Goal: Information Seeking & Learning: Learn about a topic

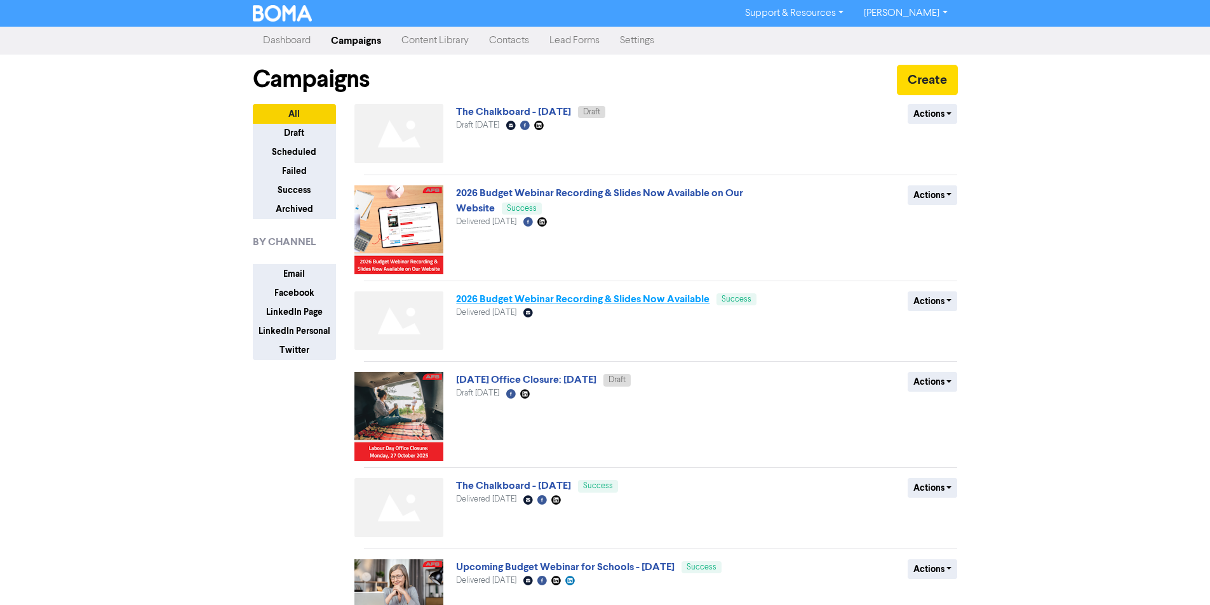
click at [671, 302] on link "2026 Budget Webinar Recording & Slides Now Available" at bounding box center [582, 299] width 253 height 13
click at [671, 302] on div "Support & Resources Video Tutorials FAQ & Guides Marketing Education [PERSON_NA…" at bounding box center [605, 302] width 1210 height 605
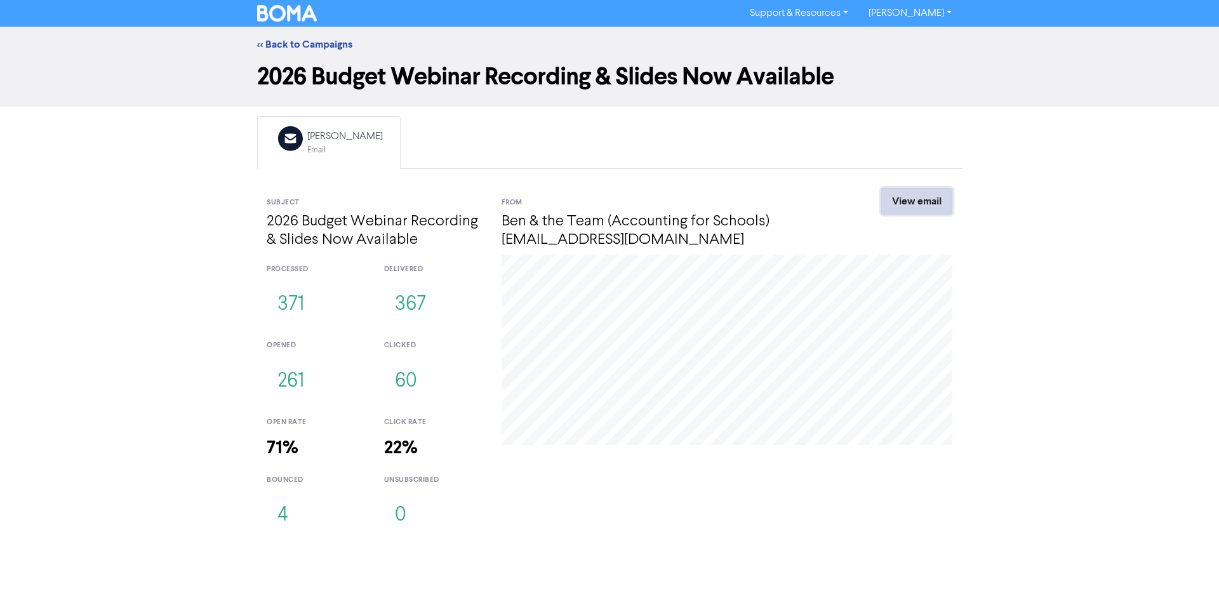
click at [916, 194] on link "View email" at bounding box center [916, 201] width 71 height 27
click at [292, 42] on link "<< Back to Campaigns" at bounding box center [304, 44] width 95 height 13
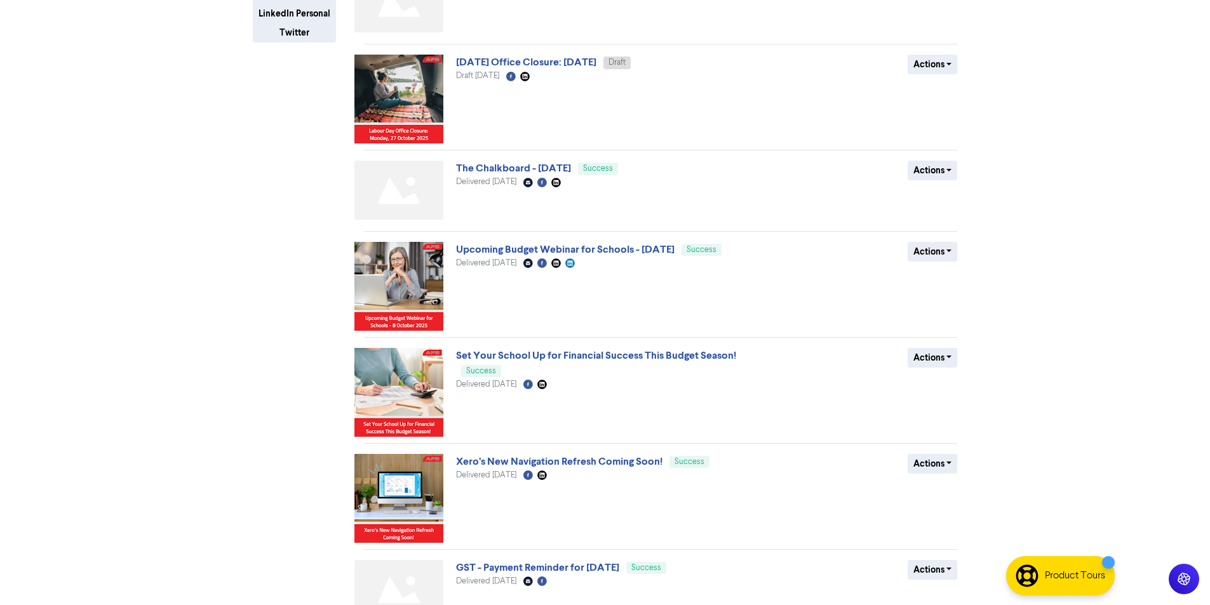
scroll to position [469, 0]
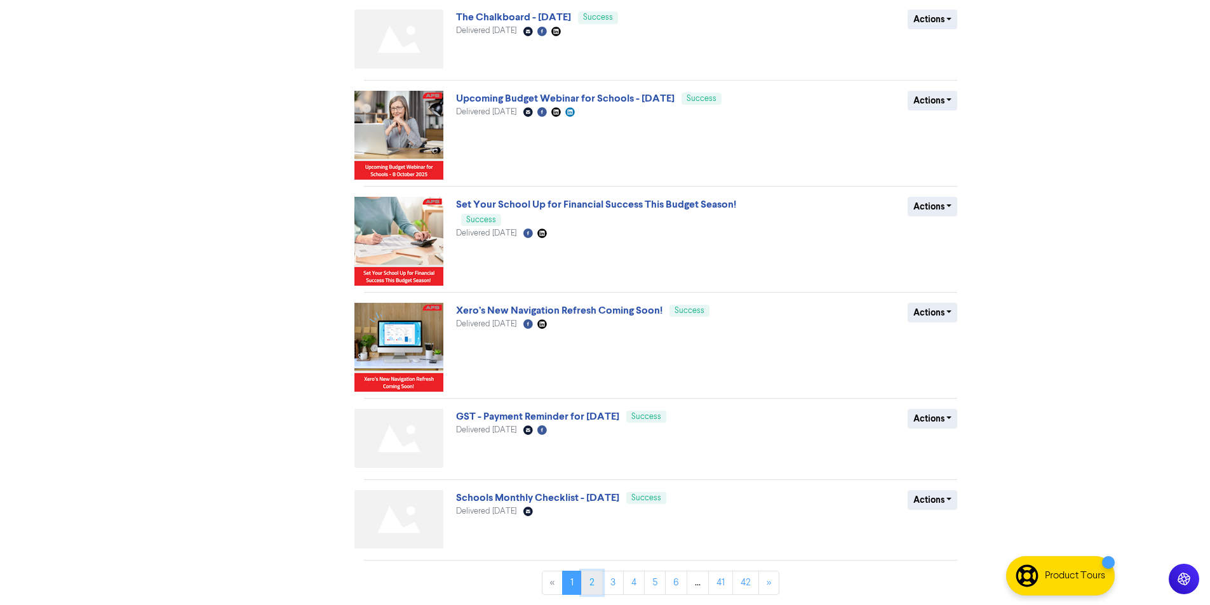
click at [597, 586] on link "2" at bounding box center [592, 583] width 22 height 24
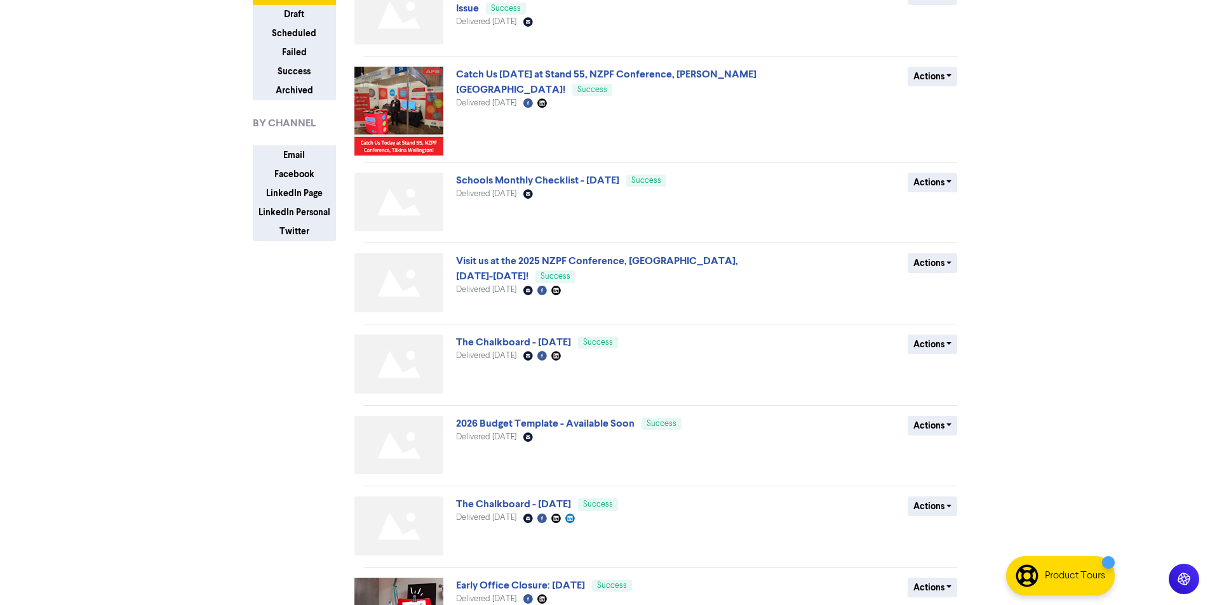
scroll to position [254, 0]
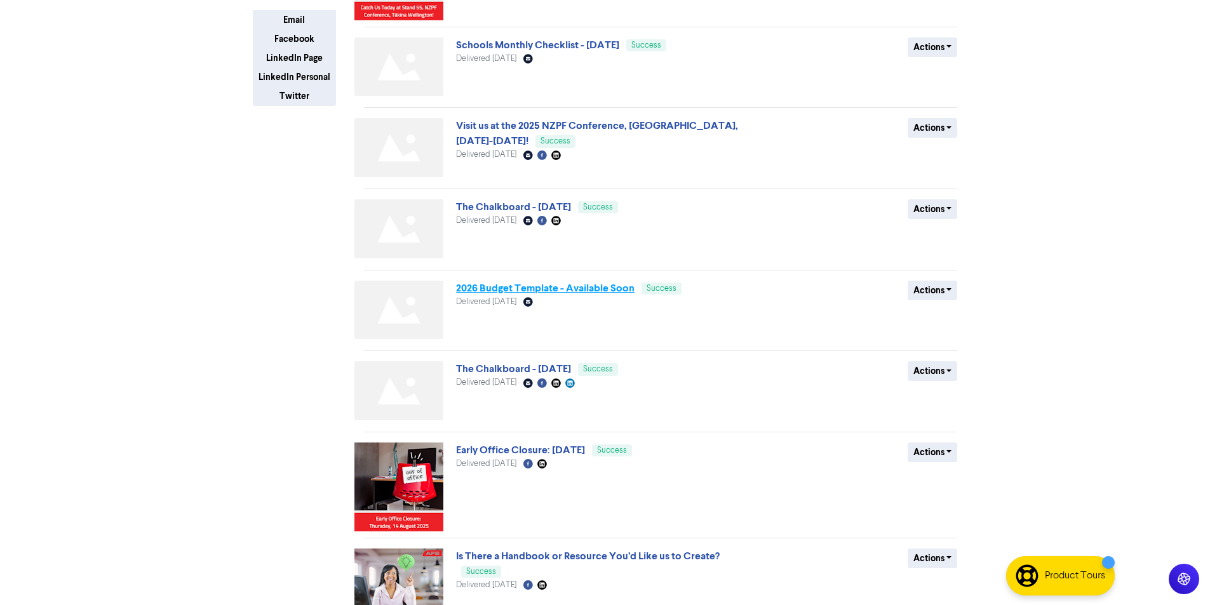
click at [610, 290] on link "2026 Budget Template - Available Soon" at bounding box center [545, 288] width 178 height 13
click at [610, 290] on div "Support & Resources Video Tutorials FAQ & Guides Marketing Education [PERSON_NA…" at bounding box center [605, 48] width 1210 height 605
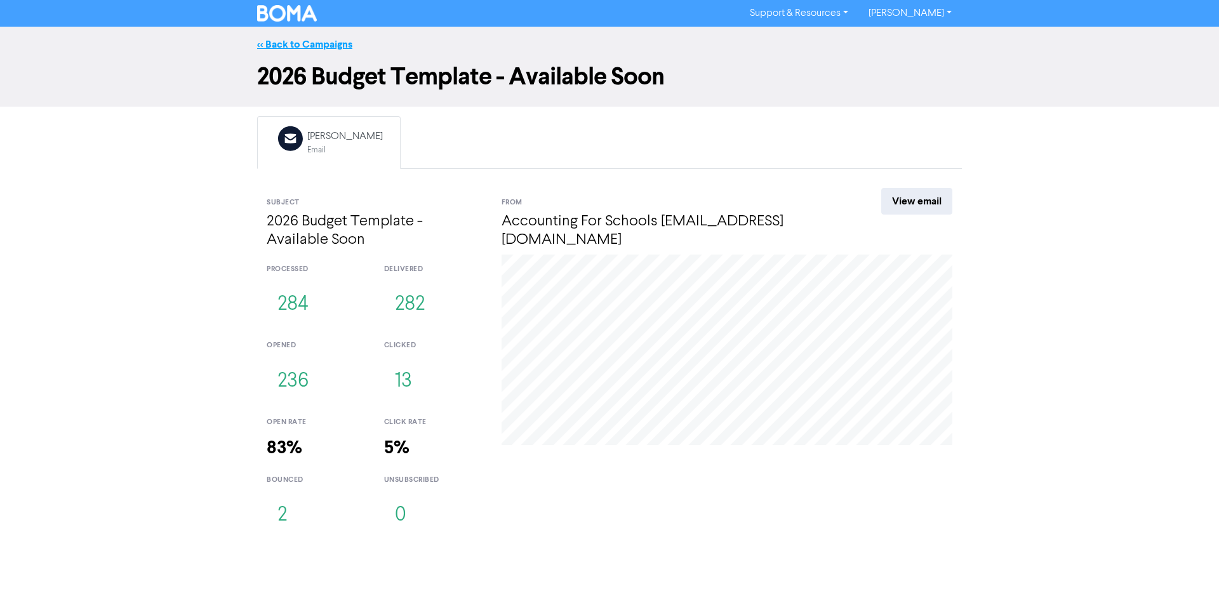
click at [304, 48] on link "<< Back to Campaigns" at bounding box center [304, 44] width 95 height 13
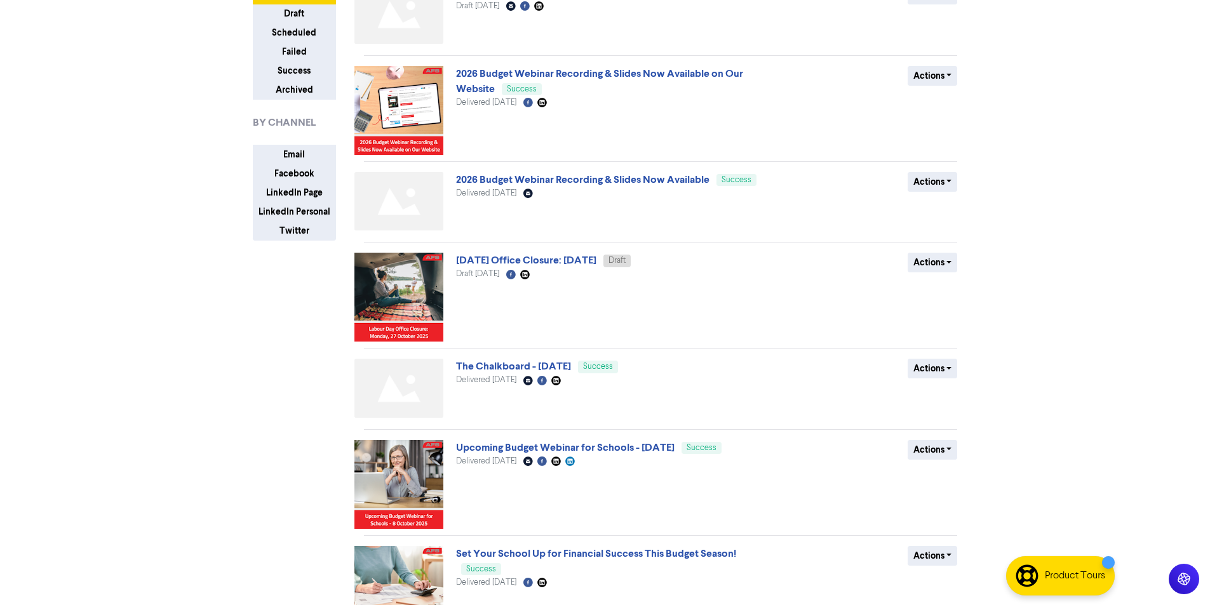
scroll to position [469, 0]
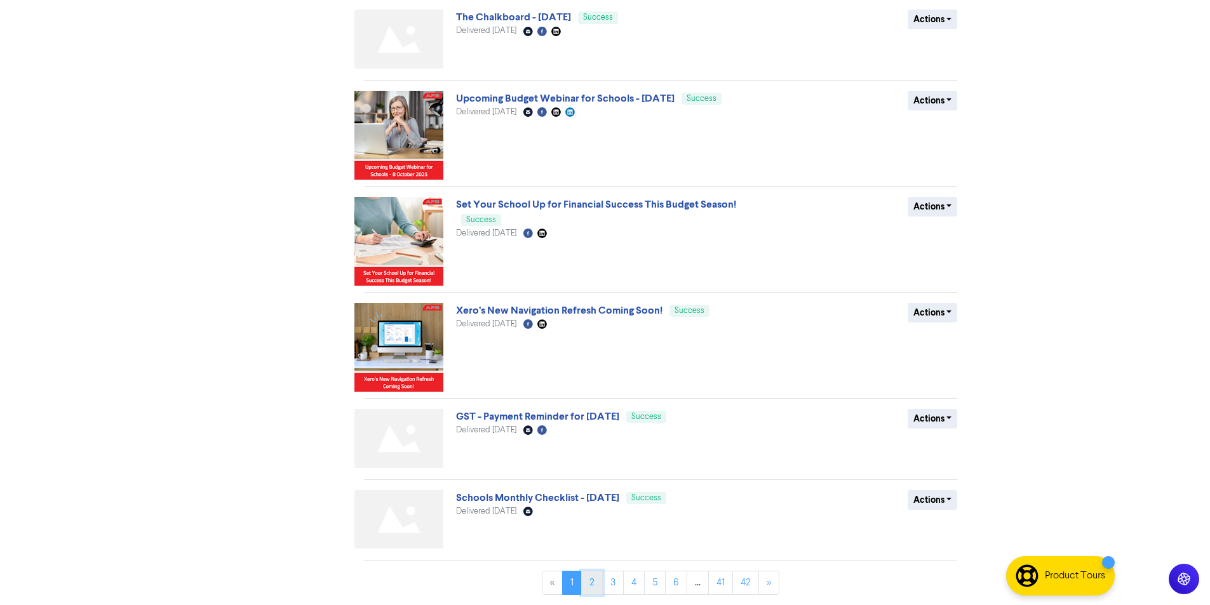
click at [599, 583] on link "2" at bounding box center [592, 583] width 22 height 24
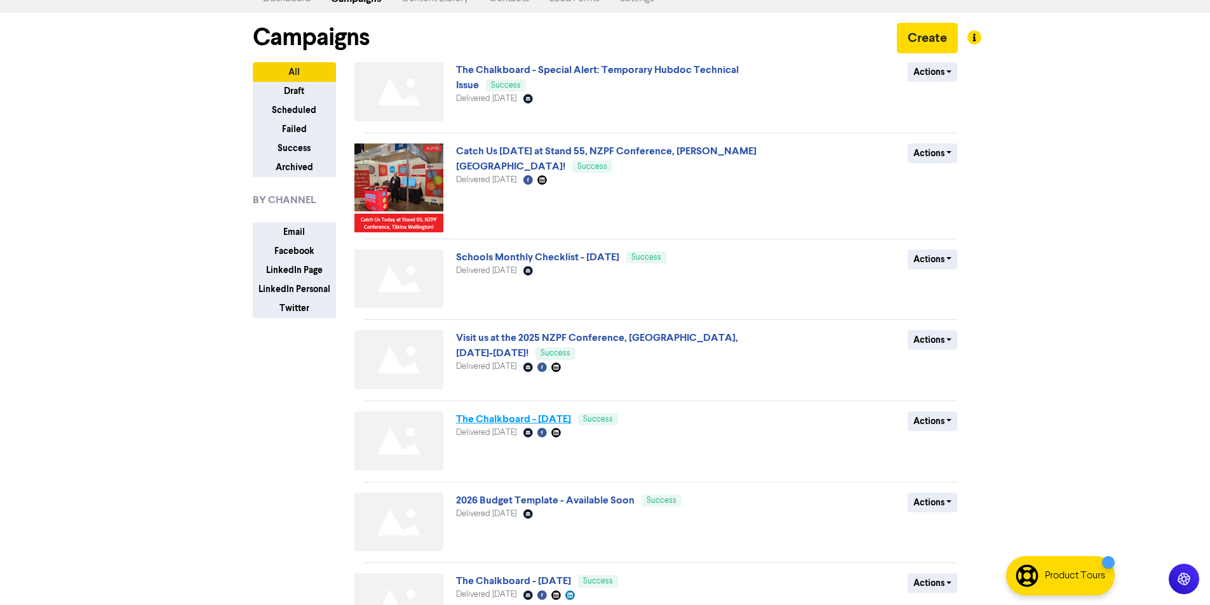
scroll to position [127, 0]
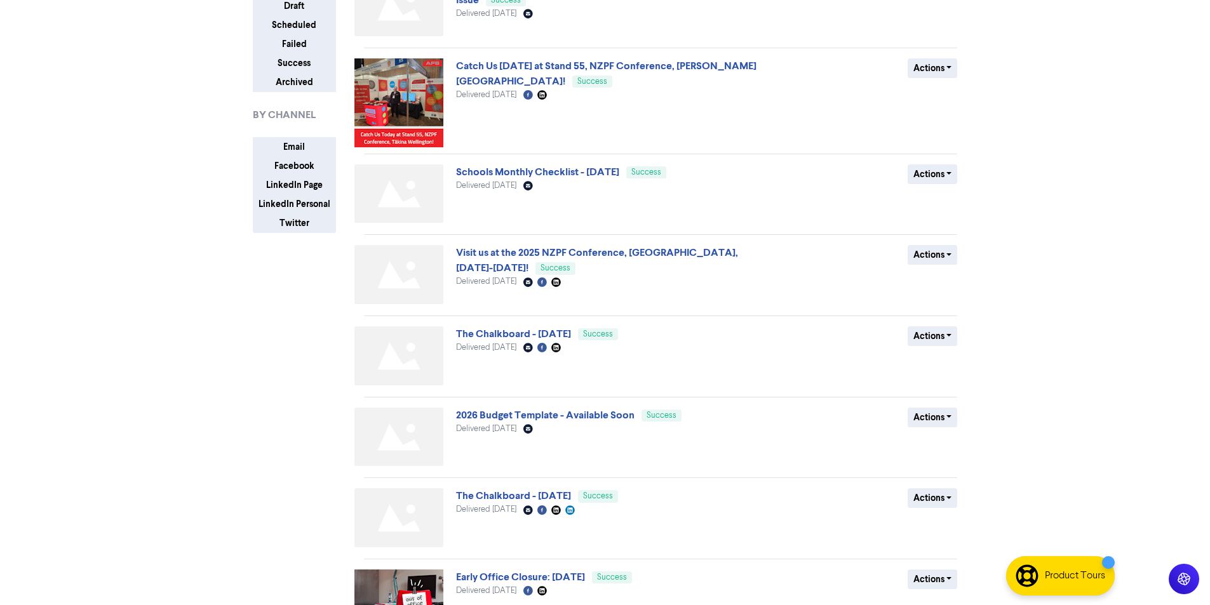
click at [618, 368] on div "The Chalkboard - [DATE] Success Delivered [DATE] Email Created with Sketch. Fac…" at bounding box center [609, 358] width 306 height 64
click at [571, 338] on link "The Chalkboard - [DATE]" at bounding box center [513, 334] width 115 height 13
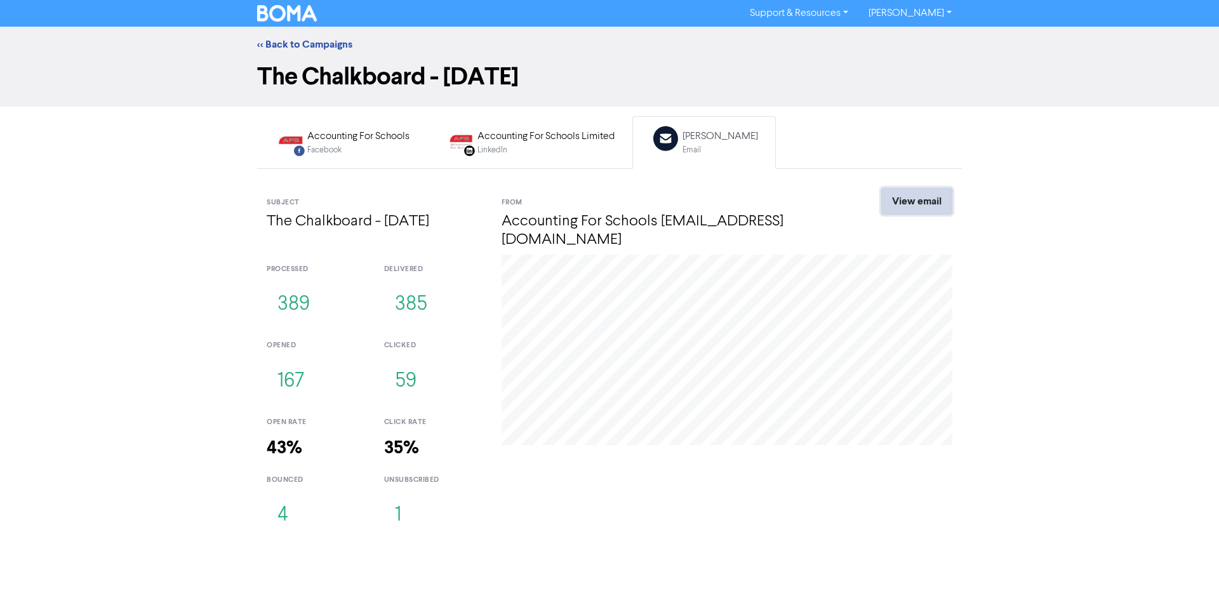
click at [940, 196] on link "View email" at bounding box center [916, 201] width 71 height 27
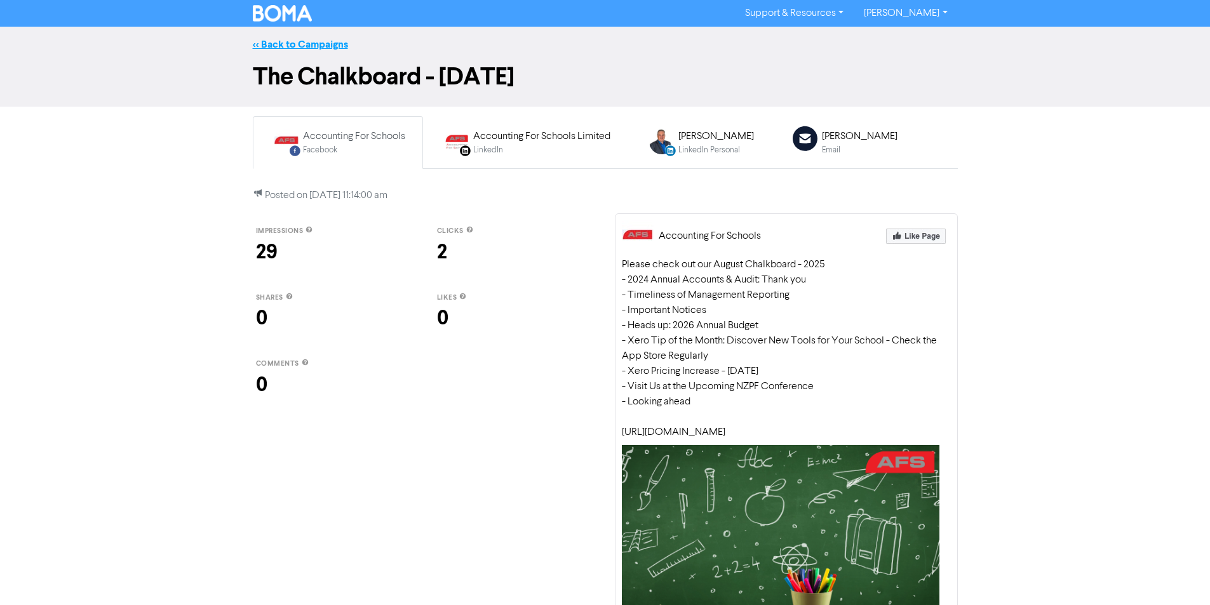
click at [283, 44] on link "<< Back to Campaigns" at bounding box center [300, 44] width 95 height 13
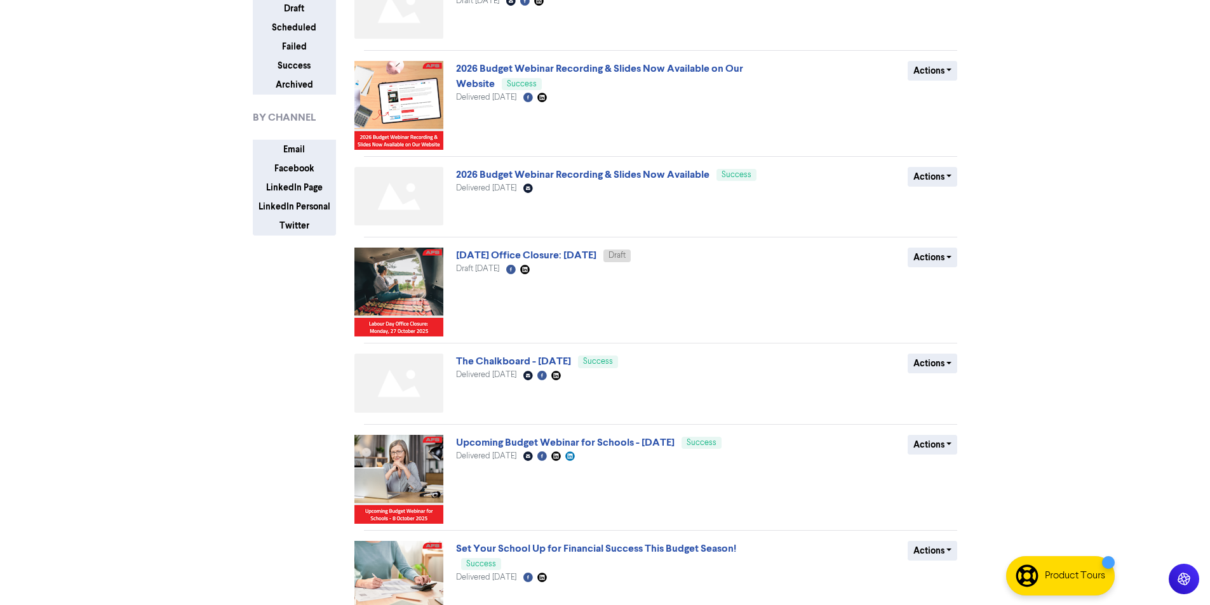
scroll to position [127, 0]
